Goal: Task Accomplishment & Management: Manage account settings

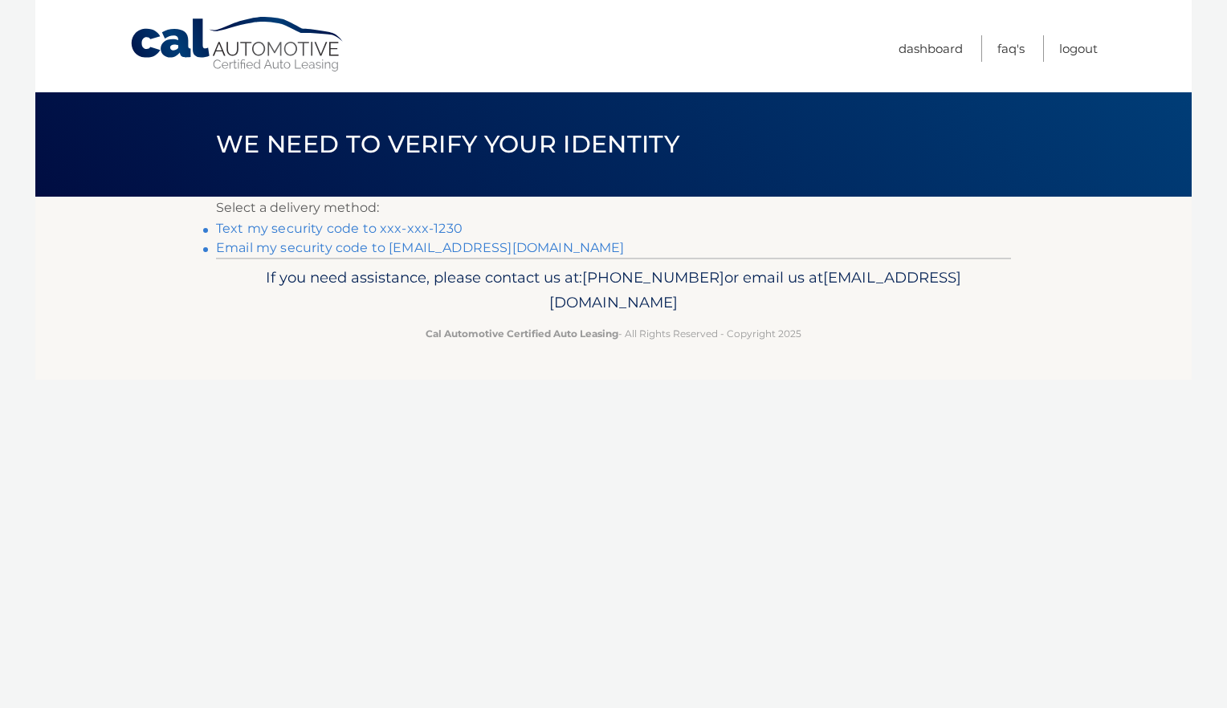
click at [430, 222] on link "Text my security code to xxx-xxx-1230" at bounding box center [339, 228] width 246 height 15
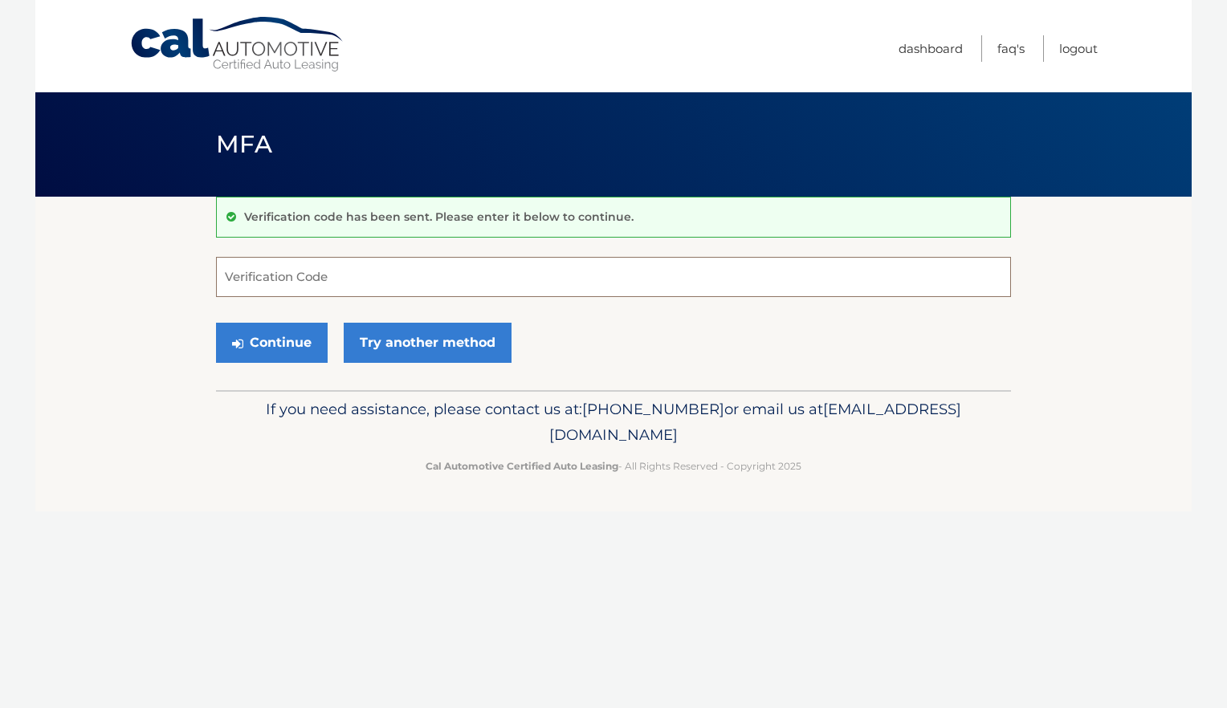
click at [457, 281] on input "Verification Code" at bounding box center [613, 277] width 795 height 40
type input "273508"
click at [277, 339] on button "Continue" at bounding box center [272, 343] width 112 height 40
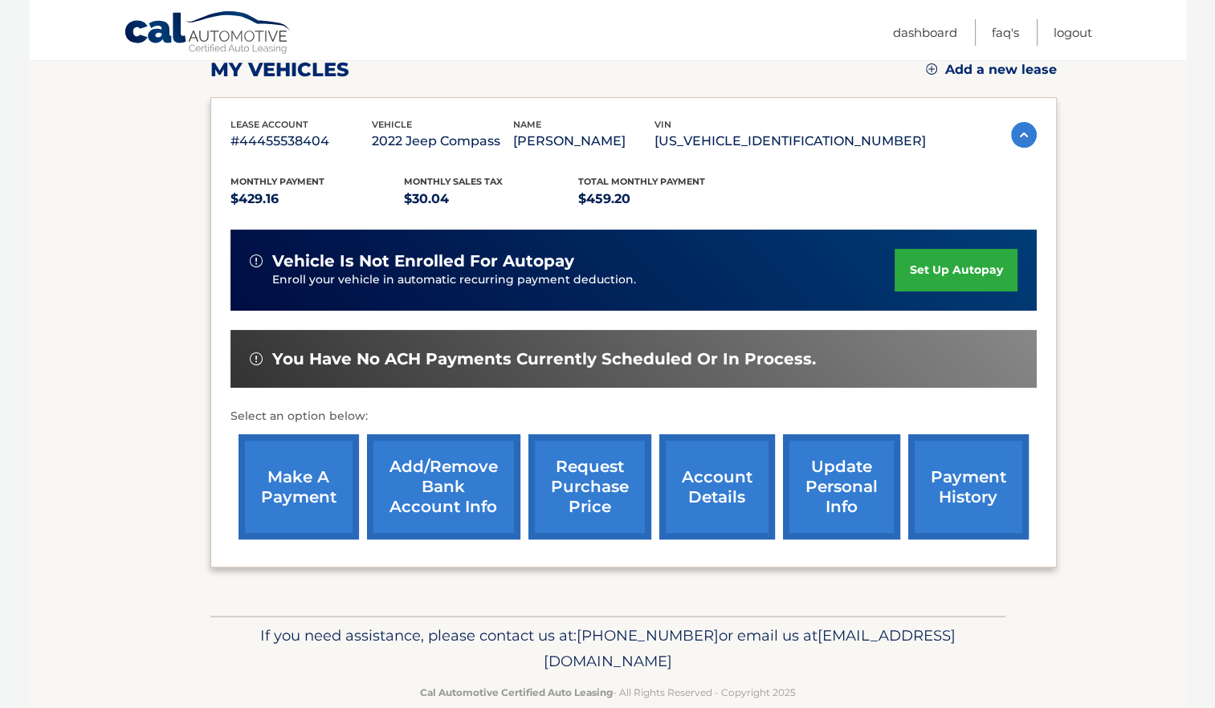
scroll to position [241, 0]
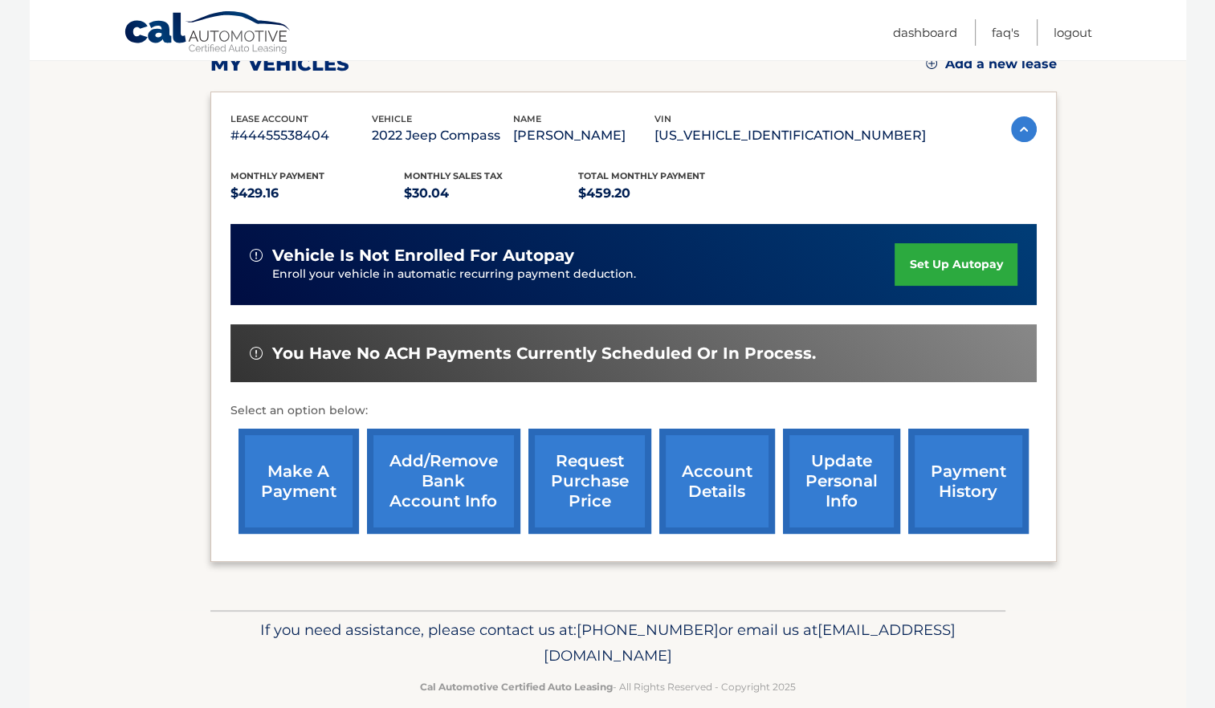
click at [706, 493] on link "account details" at bounding box center [717, 481] width 116 height 105
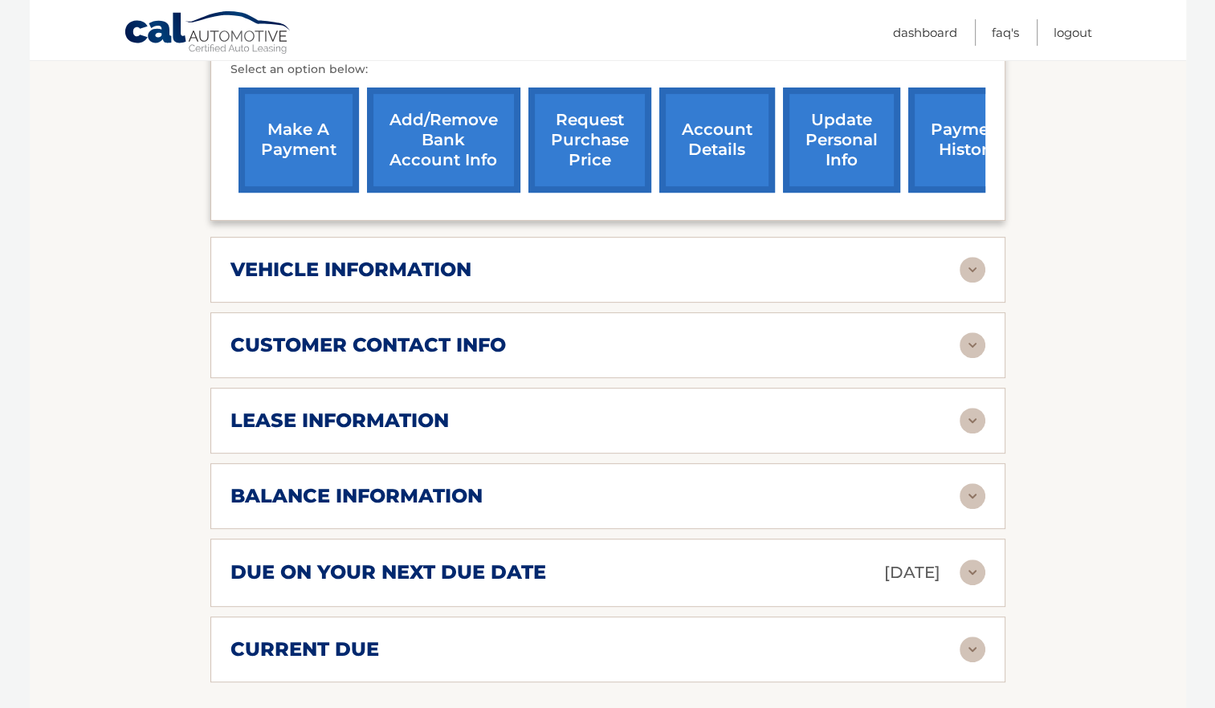
scroll to position [642, 0]
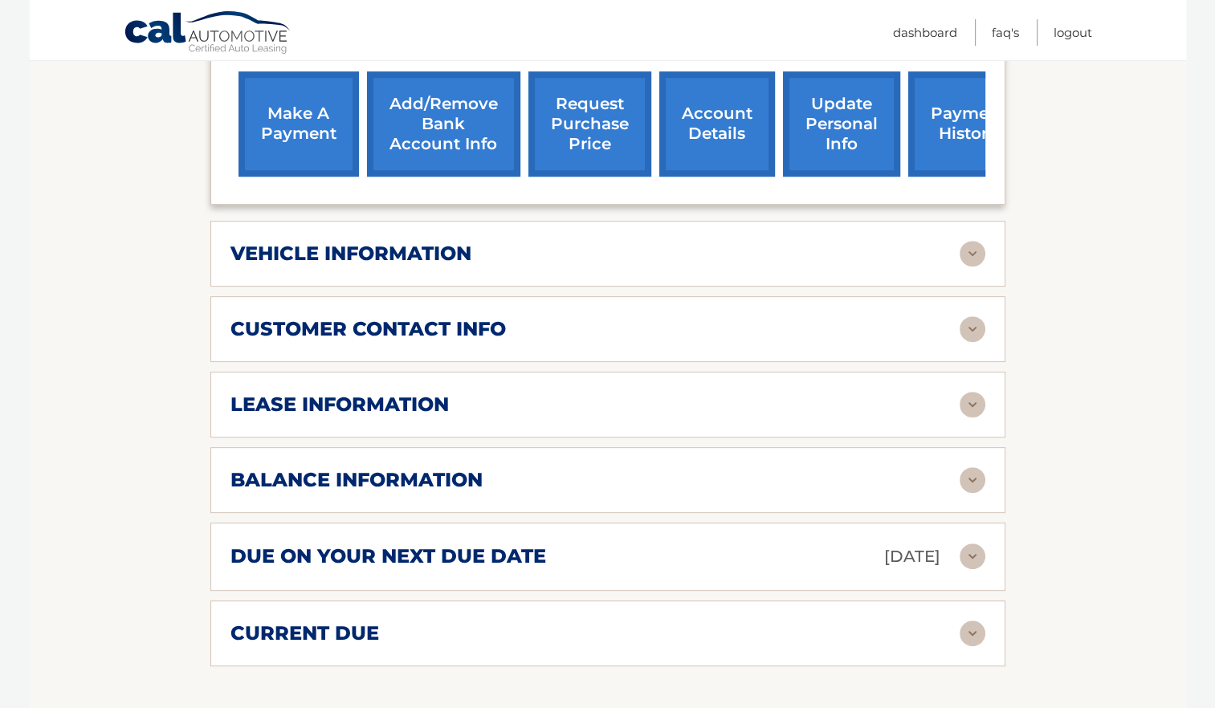
click at [970, 467] on img at bounding box center [972, 480] width 26 height 26
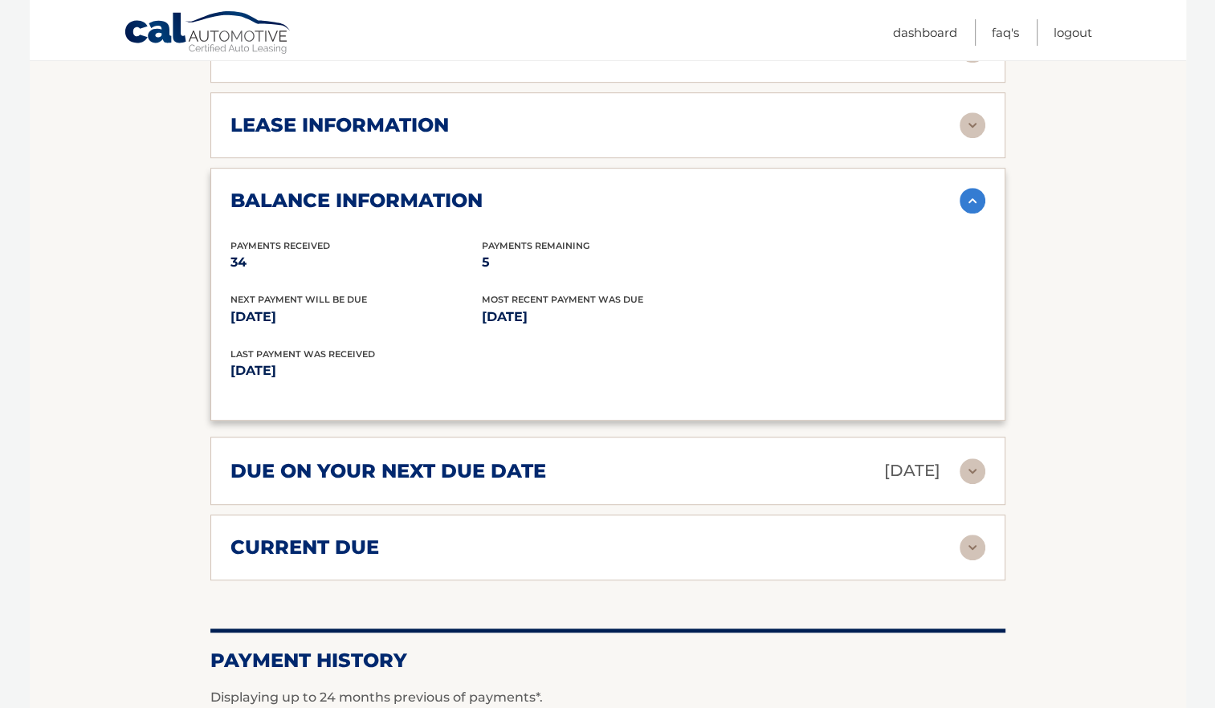
scroll to position [1044, 0]
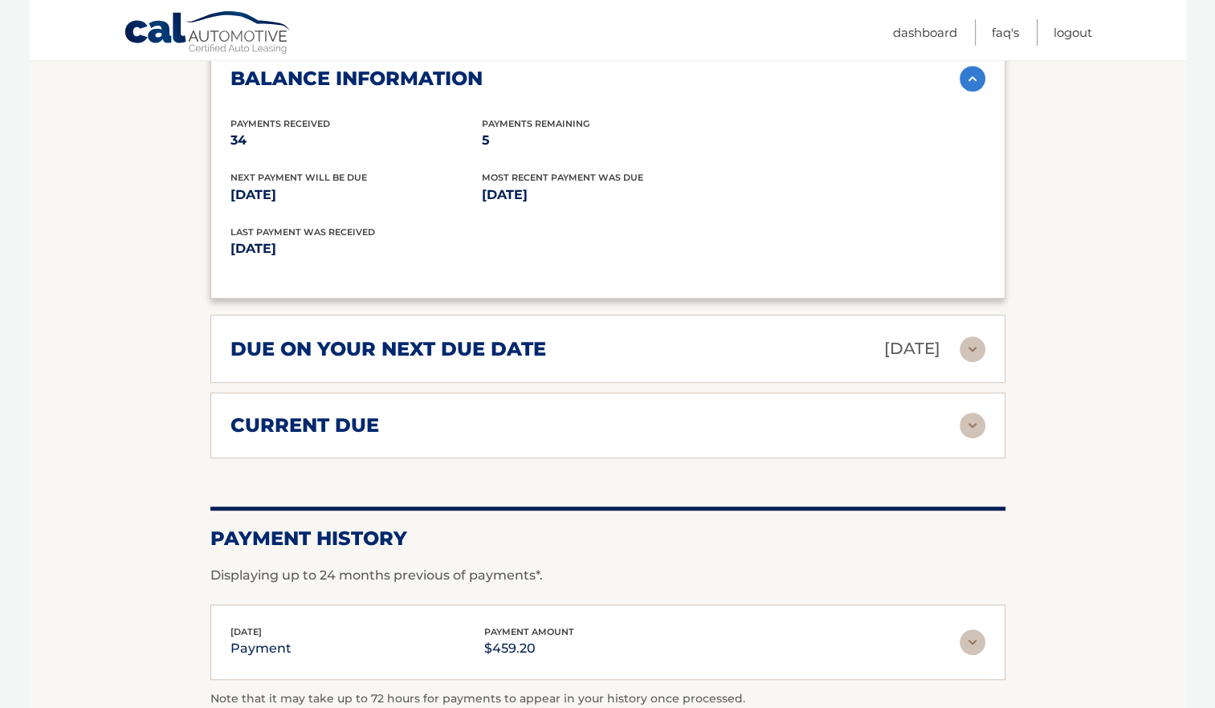
click at [964, 413] on img at bounding box center [972, 426] width 26 height 26
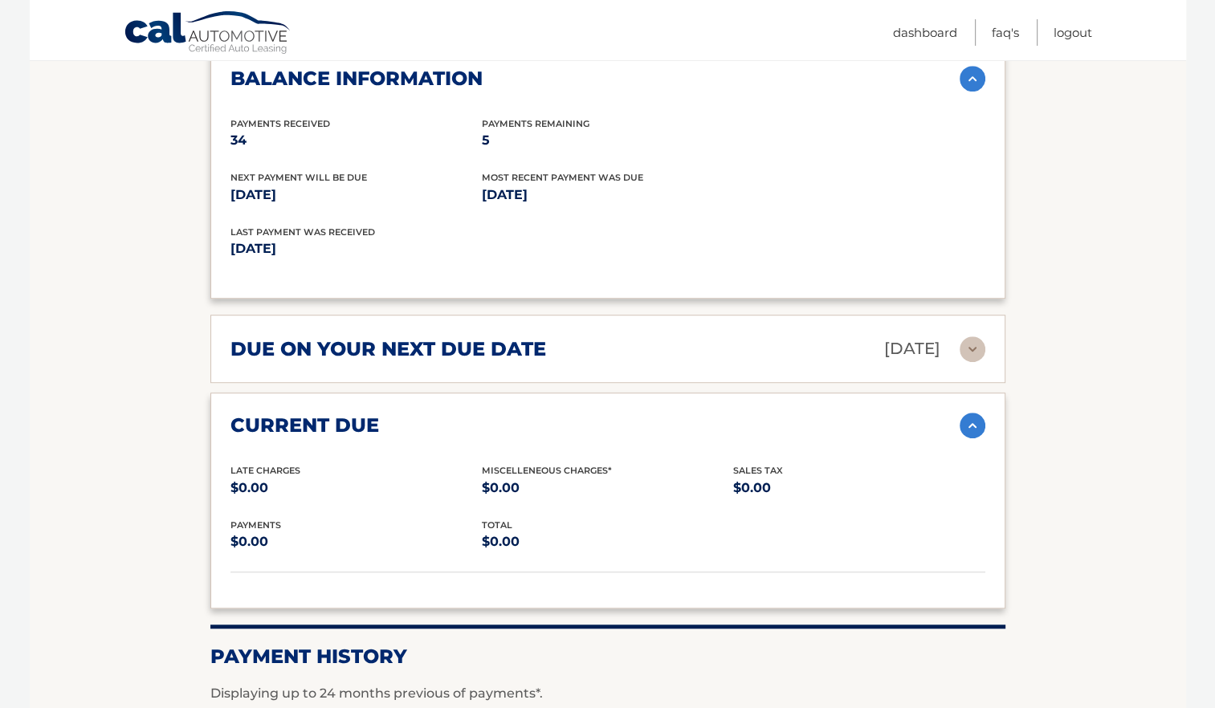
click at [973, 413] on img at bounding box center [972, 426] width 26 height 26
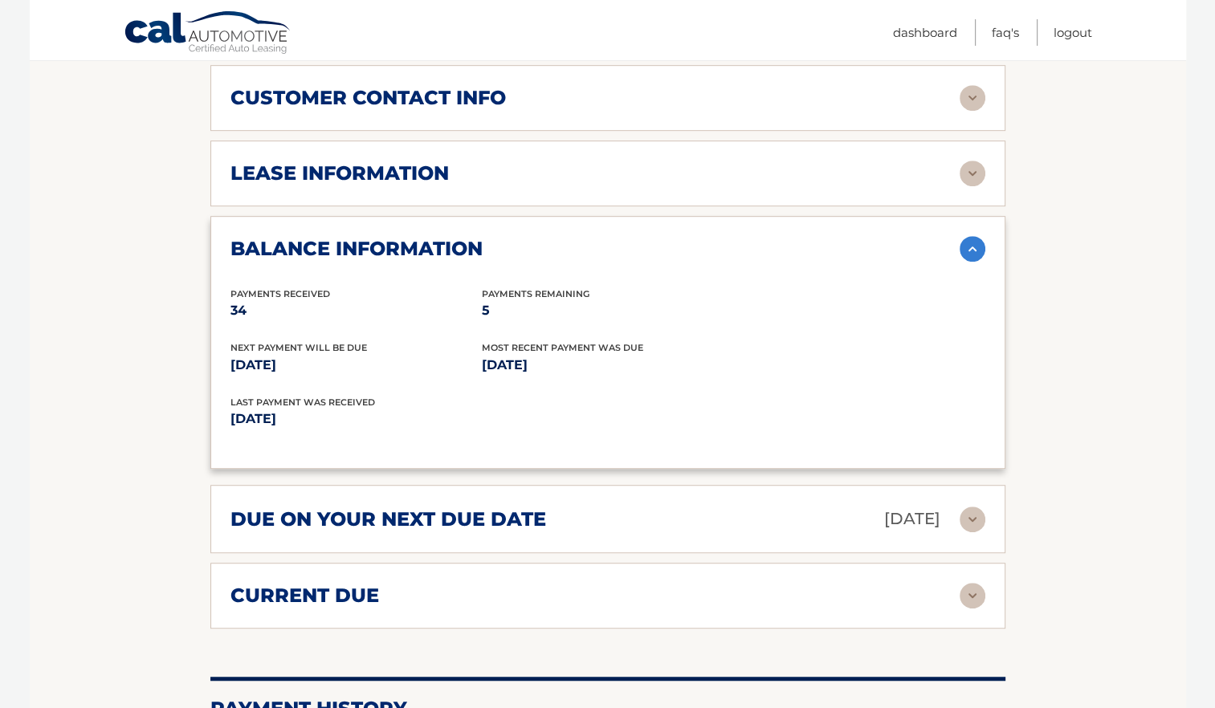
scroll to position [912, 0]
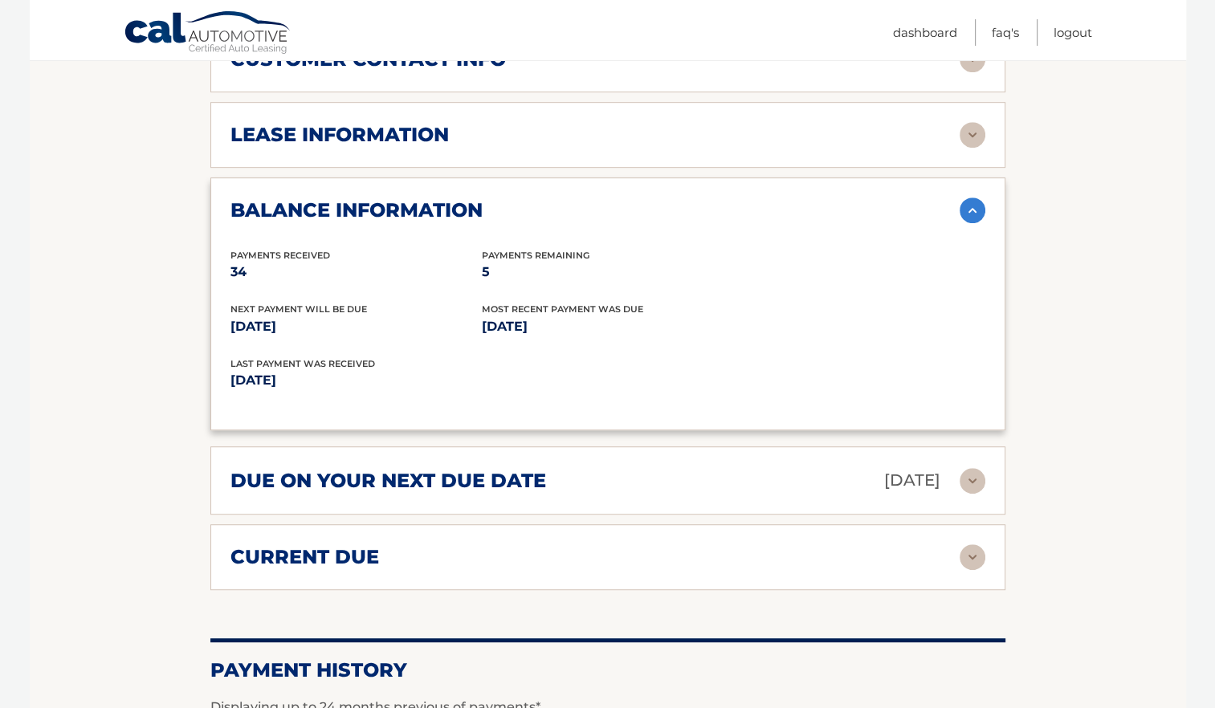
click at [975, 468] on img at bounding box center [972, 481] width 26 height 26
